Goal: Navigation & Orientation: Find specific page/section

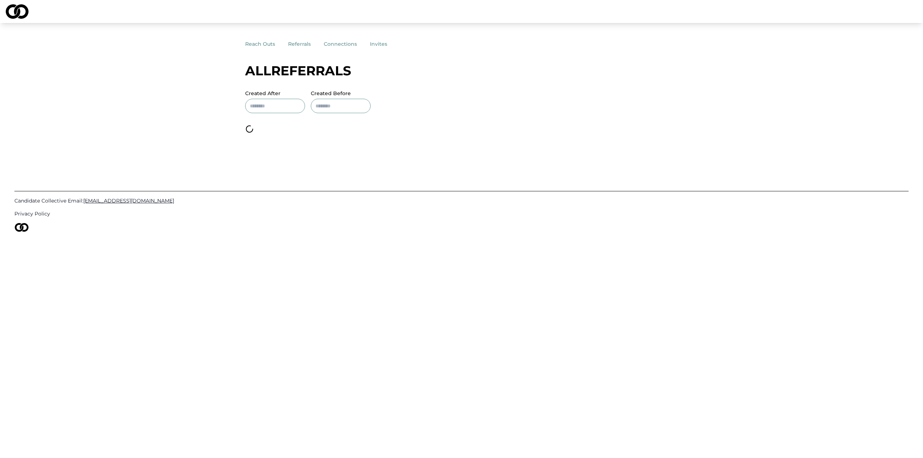
click at [302, 45] on button "referrals" at bounding box center [306, 43] width 36 height 13
click at [19, 13] on img at bounding box center [17, 11] width 23 height 14
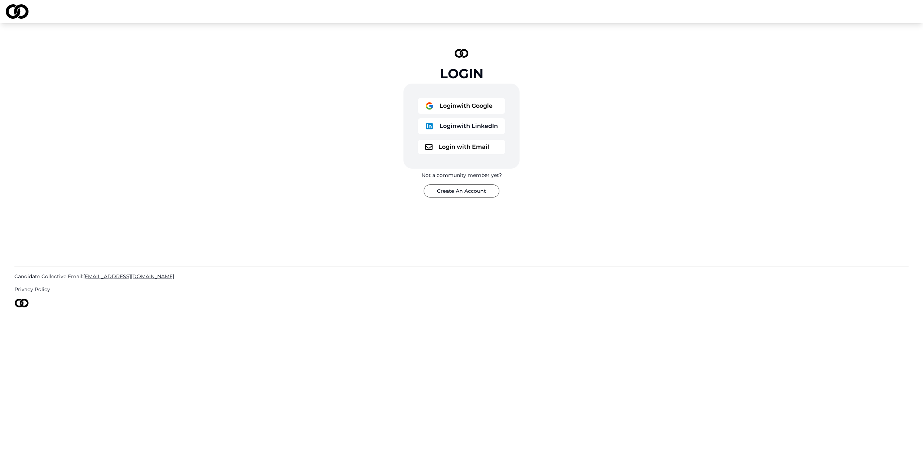
click at [480, 103] on button "Login with Google" at bounding box center [461, 106] width 87 height 16
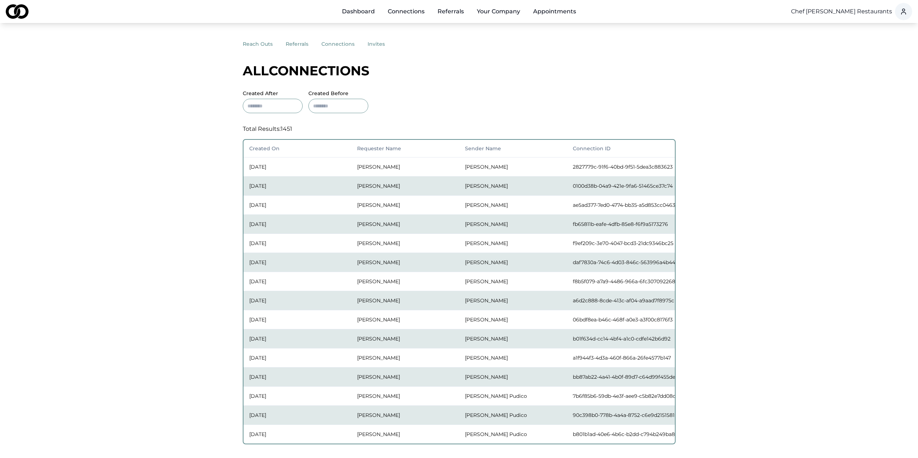
click at [288, 46] on button "referrals" at bounding box center [304, 43] width 36 height 13
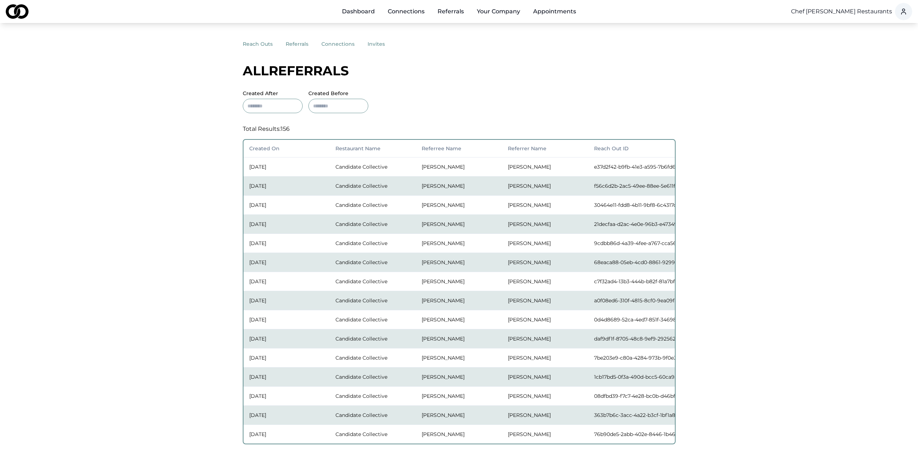
click at [258, 48] on button "reach outs" at bounding box center [264, 43] width 43 height 13
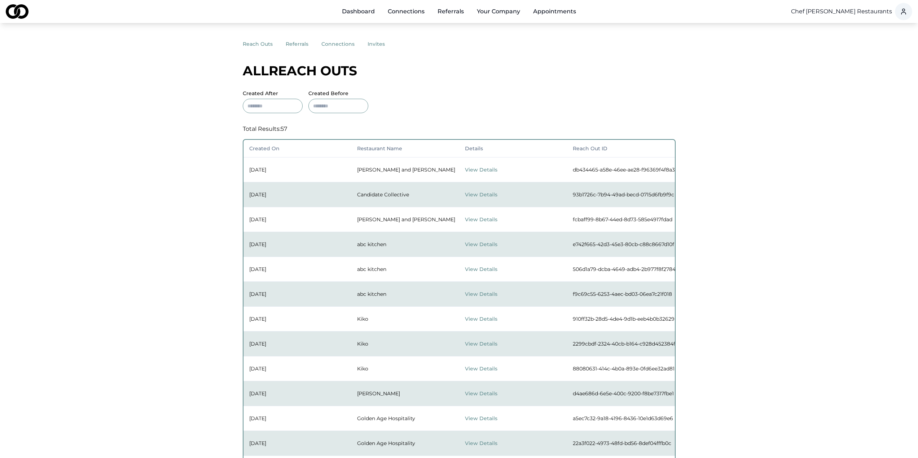
click at [477, 171] on button "View Details" at bounding box center [487, 169] width 45 height 13
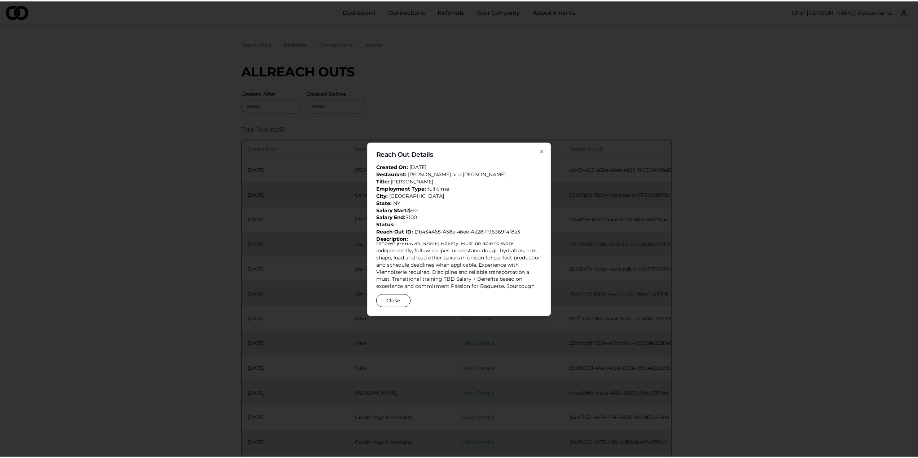
scroll to position [26, 0]
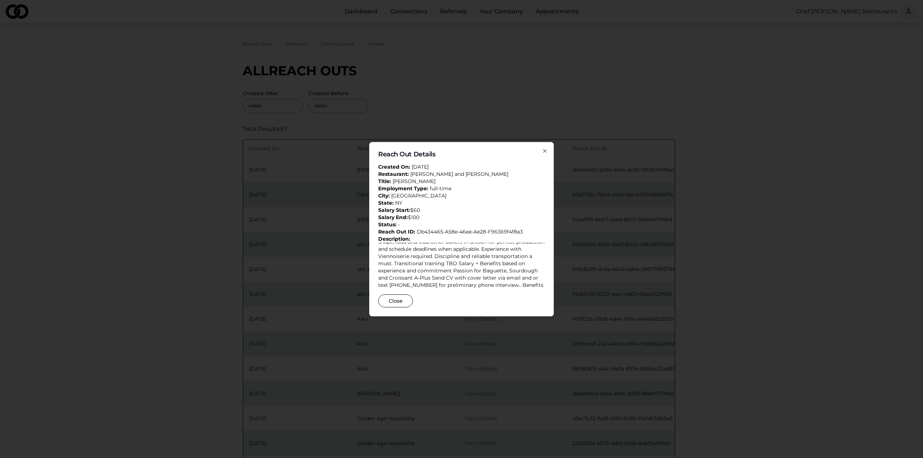
click at [538, 152] on h2 "Reach Out Details" at bounding box center [461, 154] width 167 height 6
click at [544, 153] on icon "button" at bounding box center [545, 151] width 6 height 6
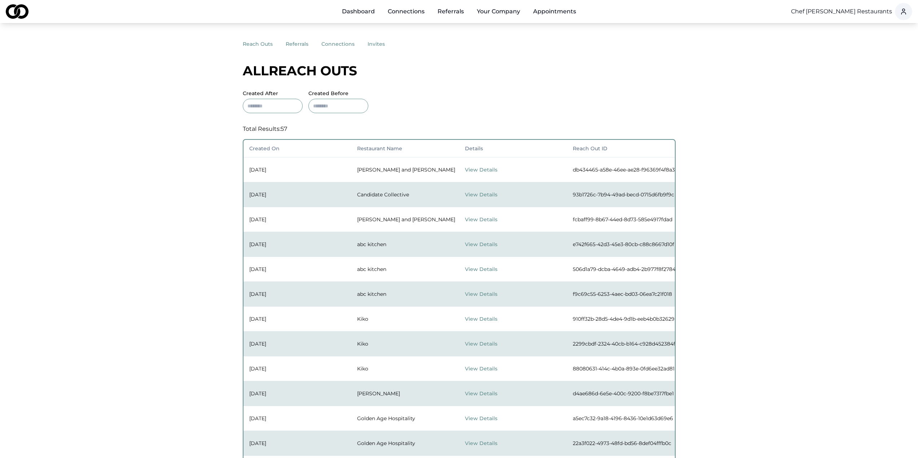
click at [388, 197] on td "Candidate Collective" at bounding box center [405, 194] width 108 height 25
click at [474, 246] on button "View Details" at bounding box center [487, 244] width 45 height 13
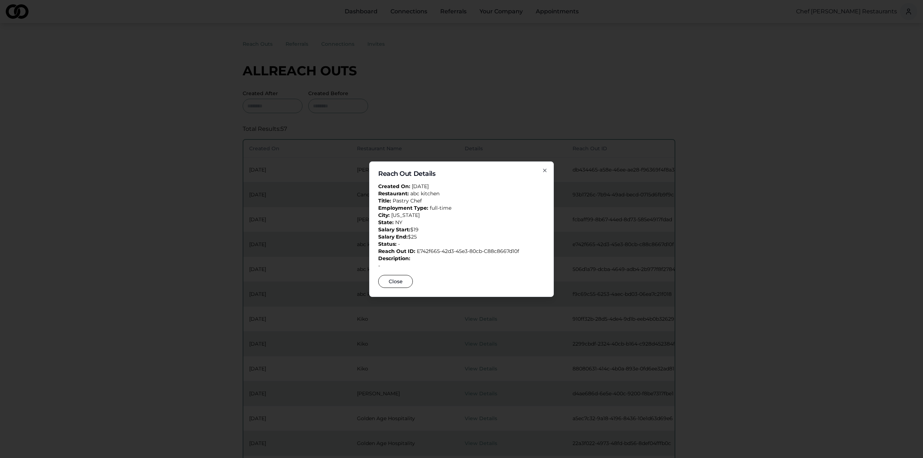
click at [542, 170] on icon "button" at bounding box center [545, 171] width 6 height 6
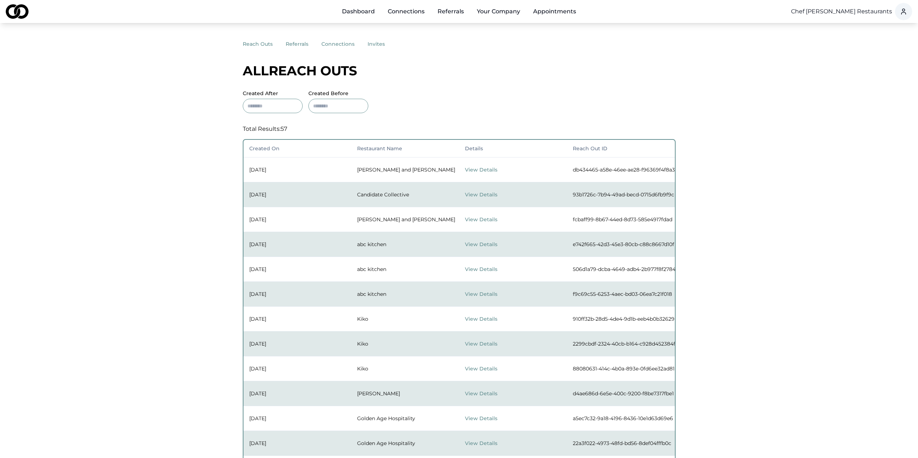
click at [529, 97] on div "reach outs referrals connections invites All reach outs Created After Created B…" at bounding box center [459, 318] width 433 height 563
click at [370, 49] on button "invites" at bounding box center [382, 43] width 30 height 13
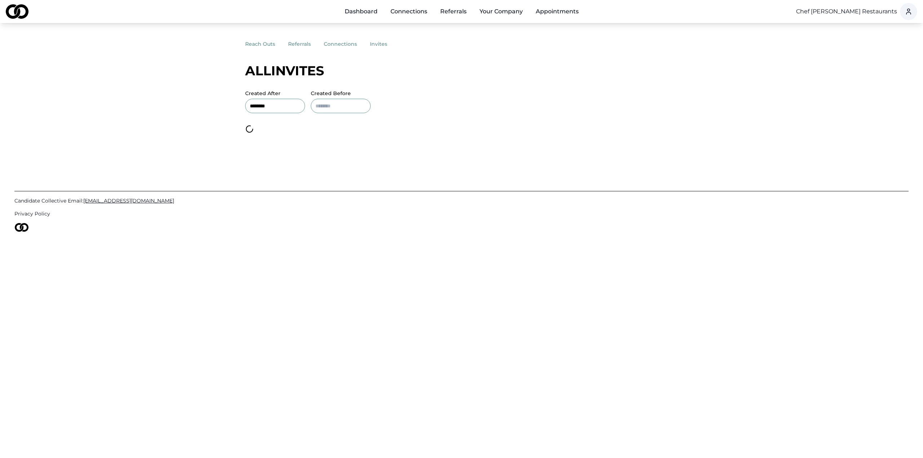
click at [350, 107] on input at bounding box center [341, 106] width 60 height 14
